Goal: Information Seeking & Learning: Learn about a topic

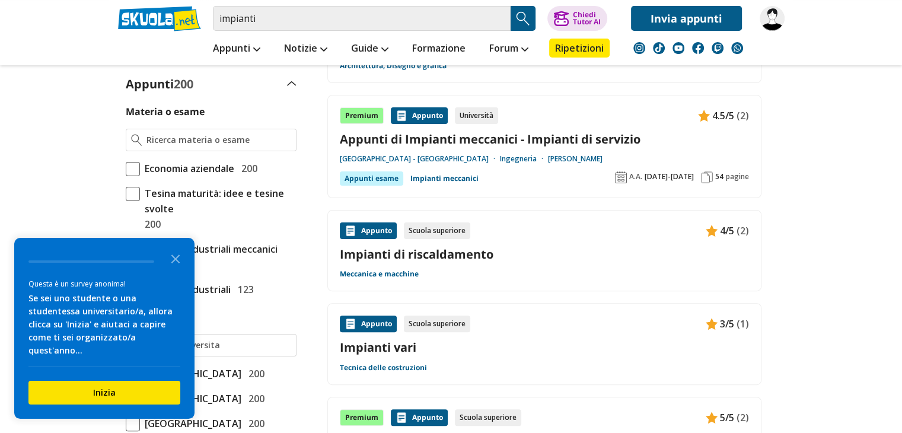
scroll to position [300, 0]
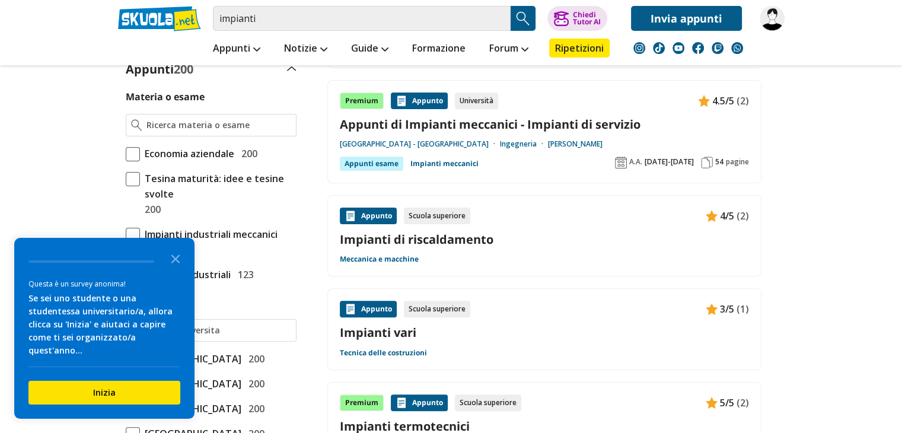
click at [413, 237] on link "Impianti di riscaldamento" at bounding box center [544, 239] width 409 height 16
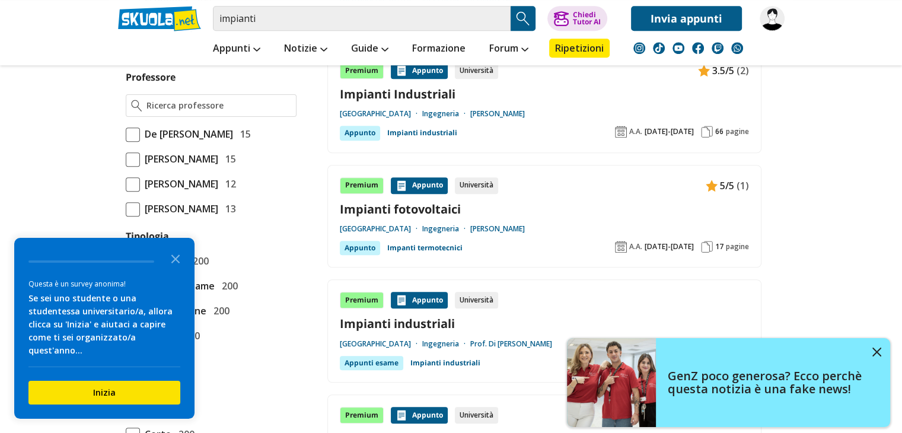
scroll to position [592, 0]
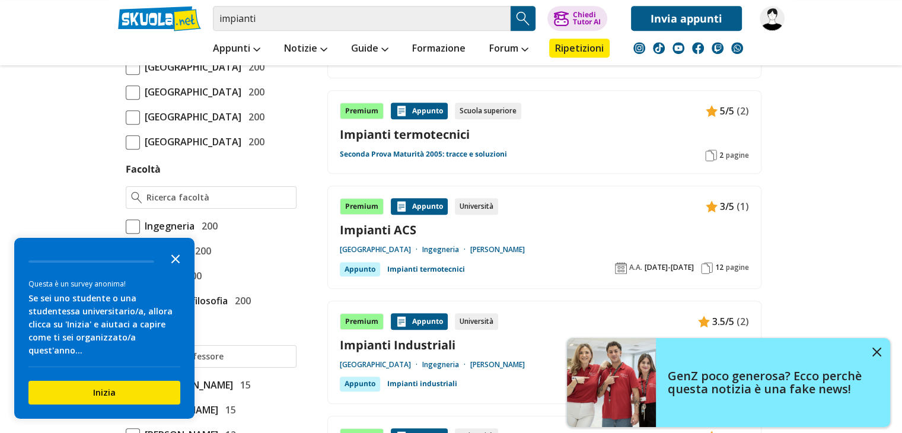
click at [173, 268] on icon "Close the survey" at bounding box center [176, 258] width 24 height 24
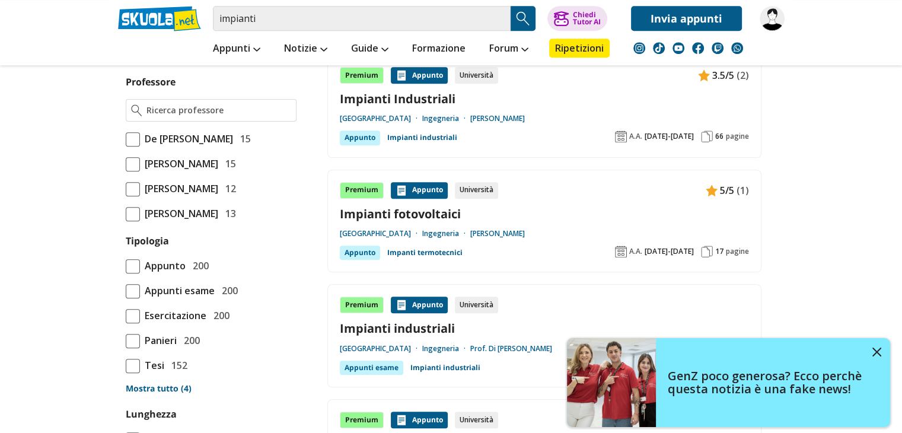
scroll to position [838, 0]
click at [135, 37] on span at bounding box center [133, 30] width 14 height 14
click at [126, 30] on input "Agraria 200" at bounding box center [126, 30] width 0 height 0
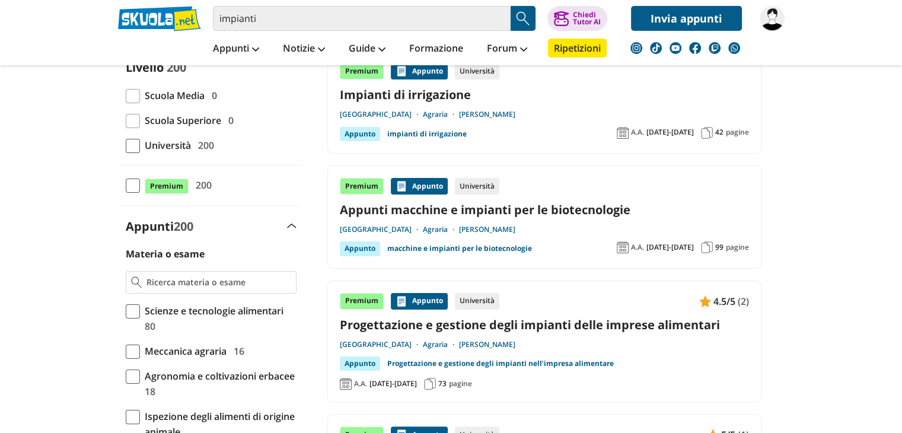
scroll to position [143, 0]
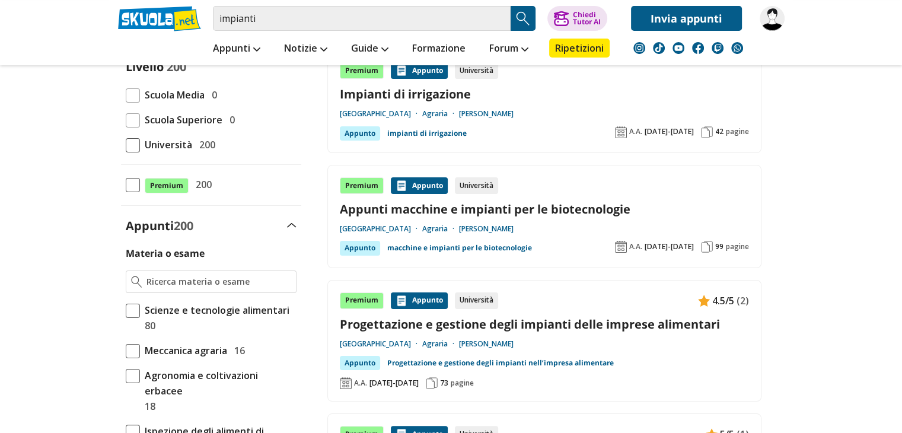
click at [473, 207] on link "Appunti macchine e impianti per le biotecnologie" at bounding box center [544, 209] width 409 height 16
